Goal: Information Seeking & Learning: Learn about a topic

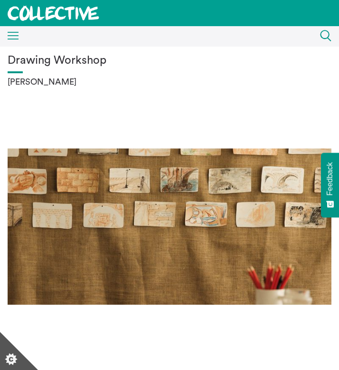
click at [15, 29] on div "Menu Close" at bounding box center [9, 36] width 19 height 17
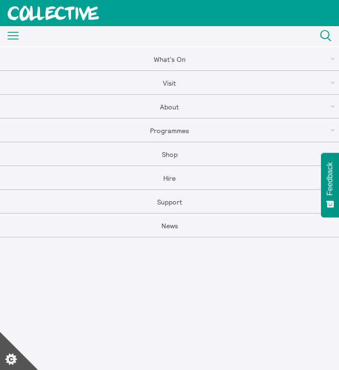
click at [174, 110] on link "About" at bounding box center [169, 107] width 339 height 24
click at [173, 84] on link "About" at bounding box center [169, 83] width 339 height 24
click at [195, 58] on link "What's On" at bounding box center [169, 59] width 339 height 24
click at [5, 33] on div "Menu Close" at bounding box center [9, 36] width 19 height 20
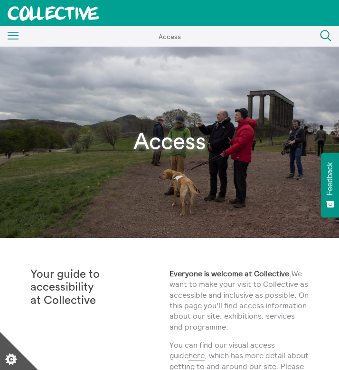
click at [11, 34] on icon "Menu" at bounding box center [13, 36] width 11 height 8
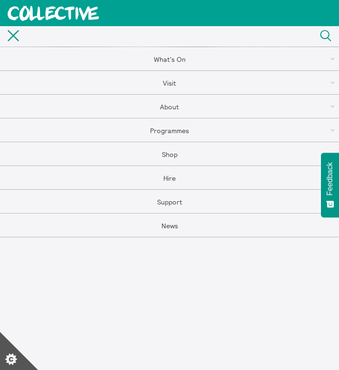
click at [203, 81] on link "Visit" at bounding box center [169, 83] width 339 height 24
click at [184, 253] on link "Groups" at bounding box center [169, 249] width 339 height 24
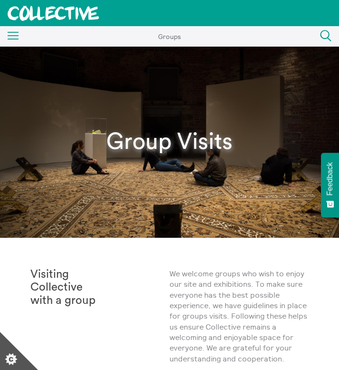
click at [10, 38] on icon "Menu" at bounding box center [13, 36] width 11 height 8
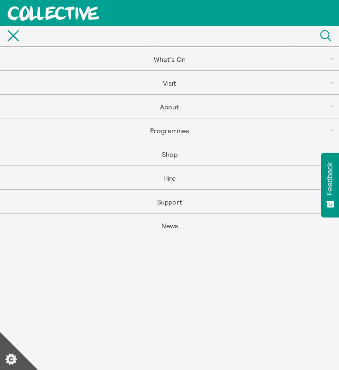
click at [185, 109] on link "About" at bounding box center [169, 107] width 339 height 24
click at [16, 36] on icon "Close" at bounding box center [13, 35] width 11 height 11
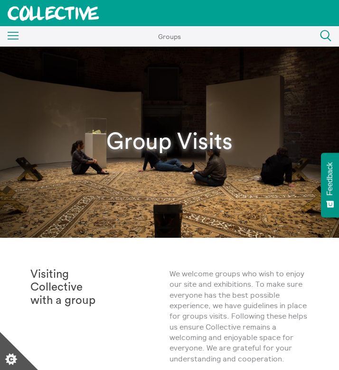
click at [22, 35] on div "Menu Close Groups What's On Back What's On Exhibitions Events Play Tours Back T…" at bounding box center [169, 36] width 339 height 20
click at [10, 35] on icon "Menu" at bounding box center [13, 36] width 11 height 8
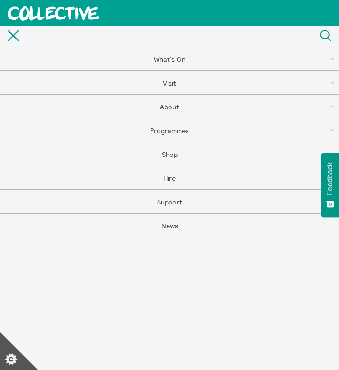
click at [235, 86] on link "Visit" at bounding box center [169, 83] width 339 height 24
click at [202, 173] on link "Access" at bounding box center [169, 178] width 339 height 24
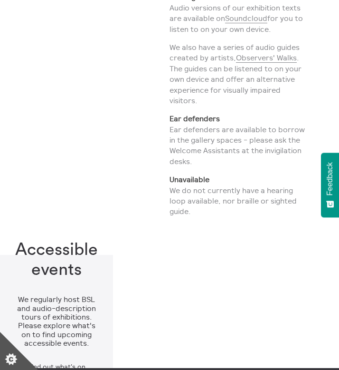
scroll to position [2237, 0]
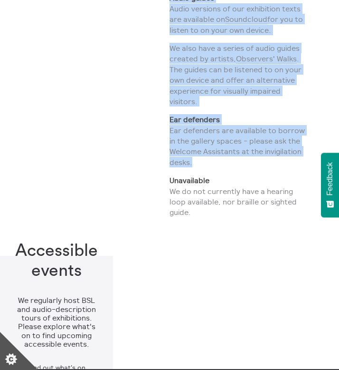
drag, startPoint x: 193, startPoint y: 246, endPoint x: 161, endPoint y: 208, distance: 49.6
click at [161, 208] on div "Gallery resources Large print text Large print exhibition texts are available i…" at bounding box center [169, 78] width 279 height 293
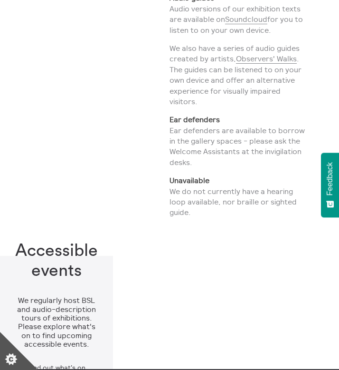
click at [168, 208] on div "Gallery resources" at bounding box center [99, 78] width 139 height 293
drag, startPoint x: 172, startPoint y: 207, endPoint x: 200, endPoint y: 247, distance: 49.1
click at [200, 167] on p "Ear defenders Ear defenders are available to borrow in the gallery spaces - ple…" at bounding box center [239, 140] width 139 height 53
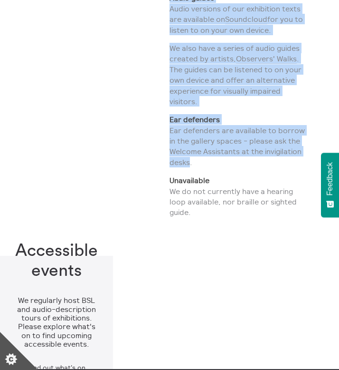
drag, startPoint x: 190, startPoint y: 247, endPoint x: 169, endPoint y: 235, distance: 24.1
click at [169, 225] on div "Gallery resources Large print text Large print exhibition texts are available i…" at bounding box center [169, 78] width 279 height 293
click at [169, 225] on div "Gallery resources" at bounding box center [99, 78] width 139 height 293
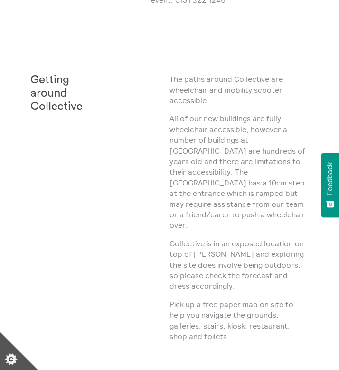
scroll to position [1409, 0]
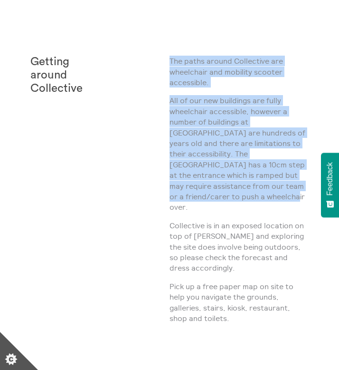
drag, startPoint x: 172, startPoint y: 188, endPoint x: 247, endPoint y: 322, distance: 154.3
click at [247, 322] on div "The paths around Collective are wheelchair and mobility scooter accessible. All…" at bounding box center [239, 193] width 139 height 275
copy div "The paths around Collective are wheelchair and mobility scooter accessible. All…"
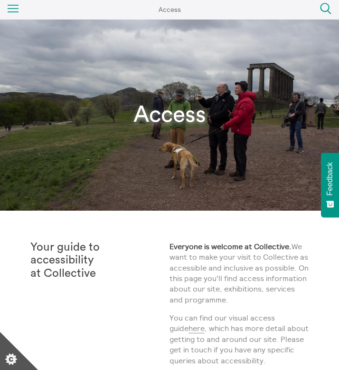
scroll to position [0, 0]
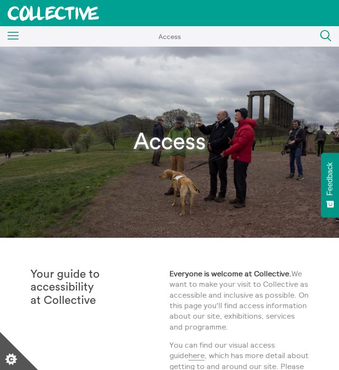
click at [14, 38] on icon "Menu" at bounding box center [13, 36] width 11 height 8
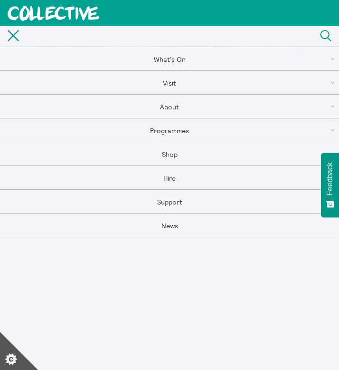
click at [319, 66] on link "What's On" at bounding box center [169, 59] width 339 height 24
click at [186, 117] on link "Exhibitions" at bounding box center [169, 107] width 339 height 24
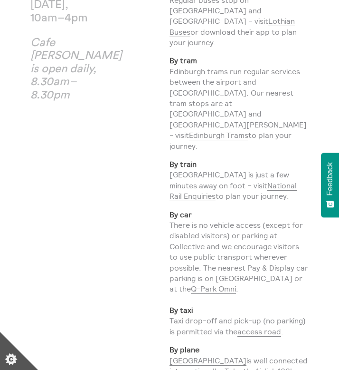
scroll to position [329, 0]
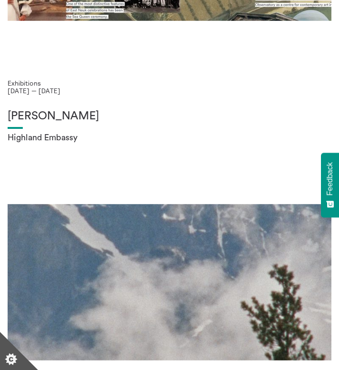
scroll to position [560, 0]
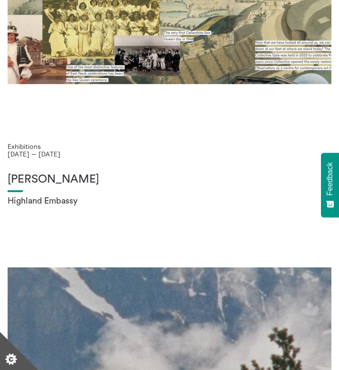
click at [143, 229] on div "[PERSON_NAME] Highland Embassy" at bounding box center [170, 327] width 324 height 309
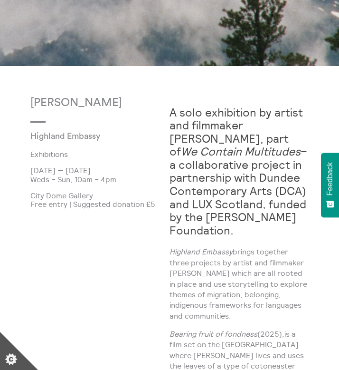
scroll to position [239, 0]
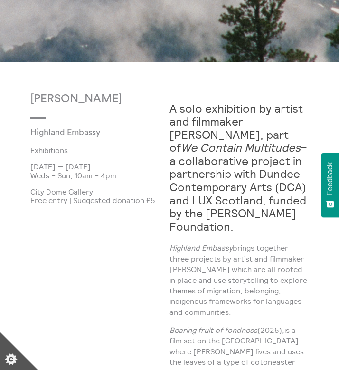
click at [214, 165] on strong "A solo exhibition by artist and filmmaker [PERSON_NAME], part of We Contain Mul…" at bounding box center [239, 167] width 138 height 132
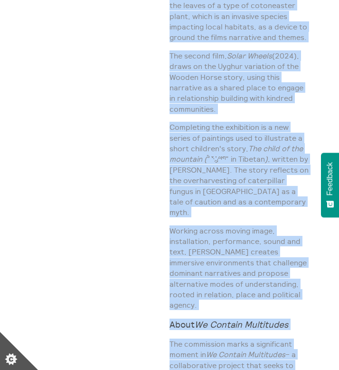
scroll to position [615, 0]
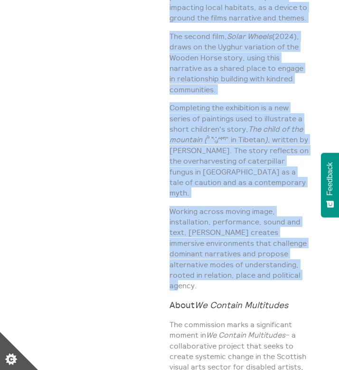
drag, startPoint x: 170, startPoint y: 106, endPoint x: 294, endPoint y: 267, distance: 202.6
click at [294, 267] on div "A solo exhibition by artist and filmmaker Shen Xin, part of We Contain Multitud…" at bounding box center [239, 352] width 139 height 1270
copy div "A solo exhibition by artist and filmmaker Shen Xin, part of We Contain Multitud…"
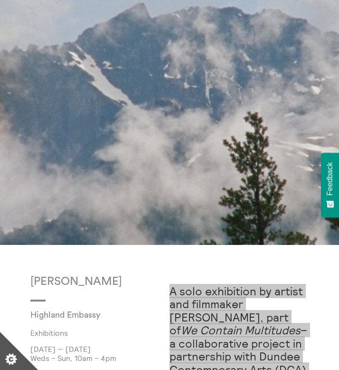
scroll to position [0, 0]
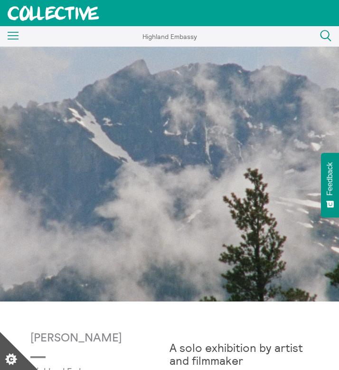
click at [10, 33] on icon "Menu" at bounding box center [13, 36] width 11 height 8
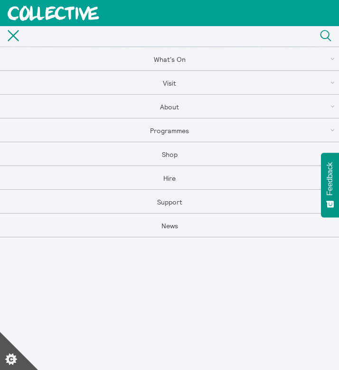
click at [178, 108] on link "About" at bounding box center [169, 107] width 339 height 24
click at [190, 86] on link "About" at bounding box center [169, 83] width 339 height 24
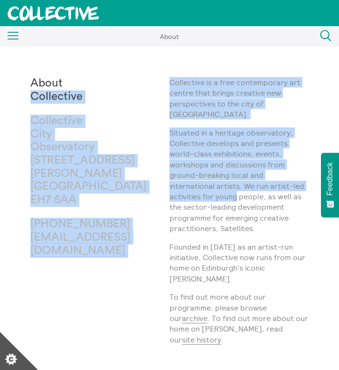
drag, startPoint x: 169, startPoint y: 77, endPoint x: 234, endPoint y: 189, distance: 129.6
click at [234, 189] on div "About Collective Collective City Observatory 38 Calton Hill Edinburgh EH7 5AA +…" at bounding box center [169, 214] width 279 height 275
click at [234, 189] on p "Situated in a heritage observatory, Collective develops and presents world-clas…" at bounding box center [239, 180] width 139 height 106
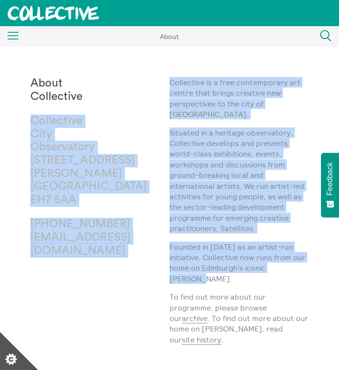
drag, startPoint x: 302, startPoint y: 259, endPoint x: 163, endPoint y: 102, distance: 210.5
click at [162, 102] on div "About Collective Collective City Observatory 38 Calton Hill Edinburgh EH7 5AA +…" at bounding box center [169, 214] width 279 height 275
click at [163, 102] on div "About Collective Collective City Observatory 38 Calton Hill Edinburgh EH7 5AA +…" at bounding box center [99, 214] width 139 height 275
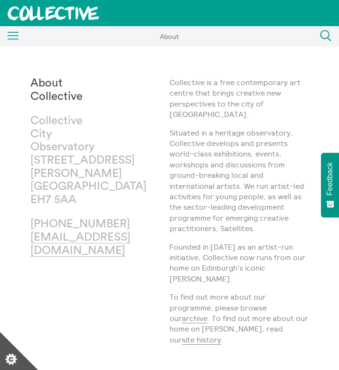
drag, startPoint x: 169, startPoint y: 82, endPoint x: 285, endPoint y: 244, distance: 199.0
click at [285, 244] on div "Collective is a free contemporary art centre that brings creative new perspecti…" at bounding box center [239, 214] width 139 height 275
click at [13, 37] on icon "Menu" at bounding box center [13, 36] width 11 height 8
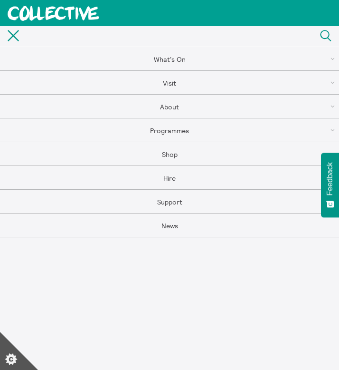
click at [176, 111] on link "About" at bounding box center [169, 107] width 339 height 24
click at [189, 106] on link "About Us" at bounding box center [169, 107] width 339 height 24
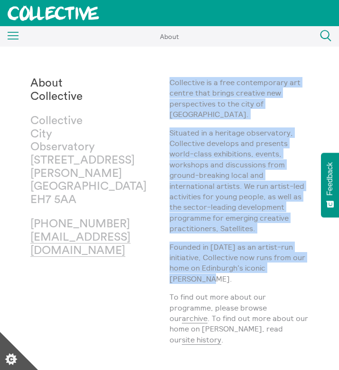
drag, startPoint x: 170, startPoint y: 81, endPoint x: 307, endPoint y: 257, distance: 222.5
click at [307, 257] on div "Collective is a free contemporary art centre that brings creative new perspecti…" at bounding box center [239, 214] width 139 height 275
copy div "Collective is a free contemporary art centre that brings creative new perspecti…"
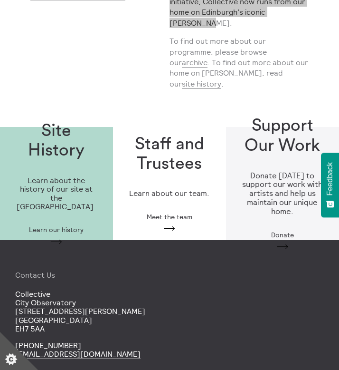
scroll to position [278, 0]
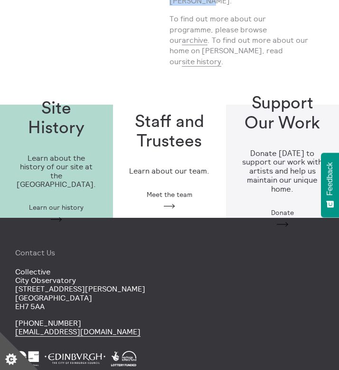
click at [87, 154] on p "Learn about the history of our site at the old City Observatory." at bounding box center [56, 171] width 83 height 35
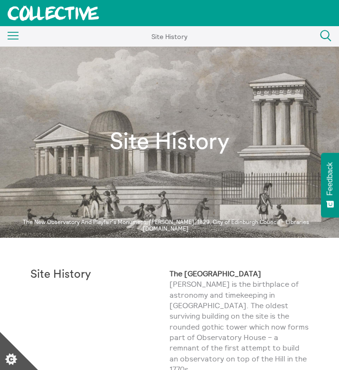
click at [18, 38] on icon "Menu" at bounding box center [13, 36] width 11 height 8
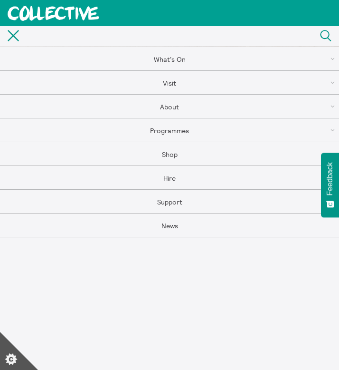
click at [185, 106] on link "About" at bounding box center [169, 107] width 339 height 24
click at [169, 58] on link "Back" at bounding box center [169, 59] width 339 height 24
click at [210, 63] on link "What's On" at bounding box center [169, 59] width 339 height 24
click at [184, 114] on link "Exhibitions" at bounding box center [169, 107] width 339 height 24
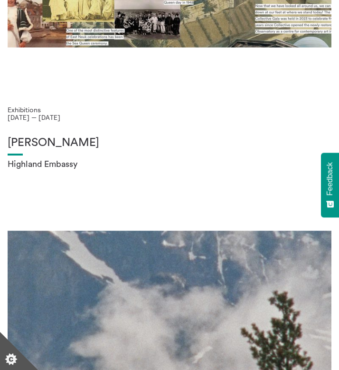
scroll to position [803, 0]
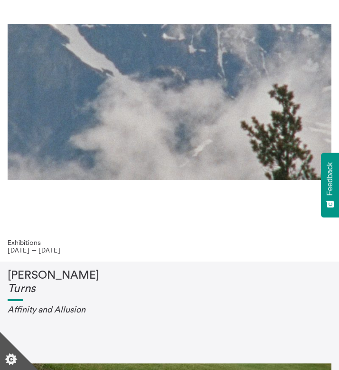
click at [184, 114] on div "Shen Xin Highland Embassy" at bounding box center [170, 84] width 324 height 309
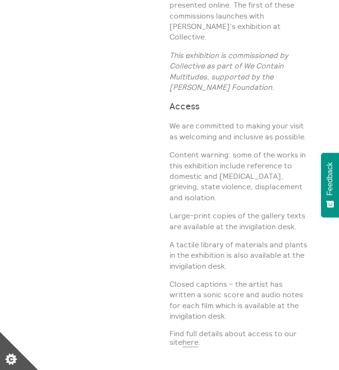
scroll to position [1316, 0]
